Goal: Information Seeking & Learning: Learn about a topic

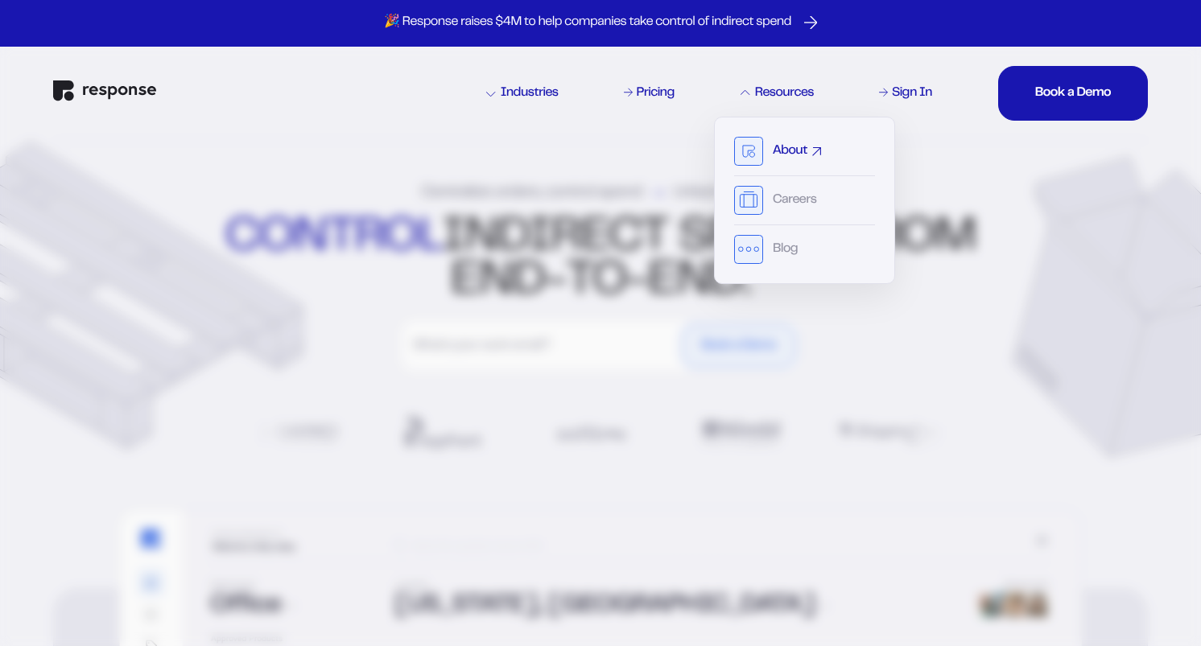
click at [784, 155] on div "About" at bounding box center [790, 151] width 35 height 13
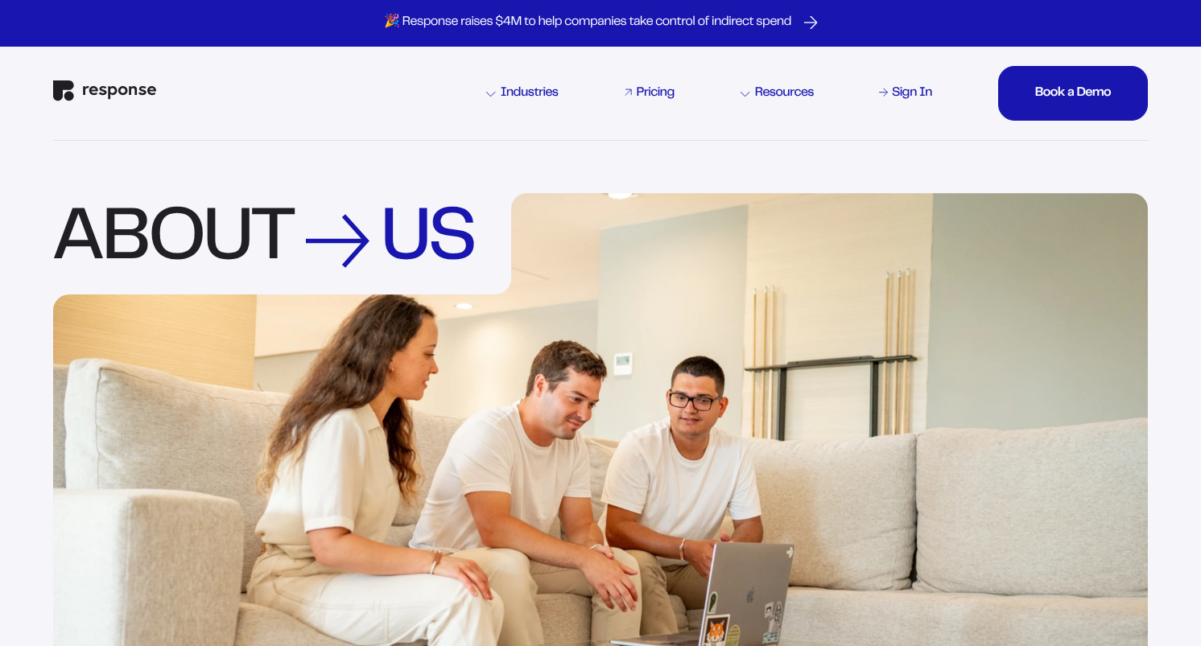
click at [659, 94] on div "Pricing" at bounding box center [656, 93] width 38 height 13
